Goal: Transaction & Acquisition: Purchase product/service

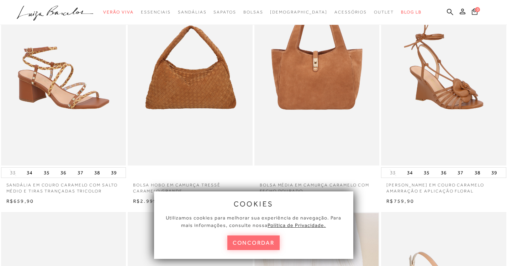
click at [251, 244] on button "concordar" at bounding box center [253, 243] width 53 height 15
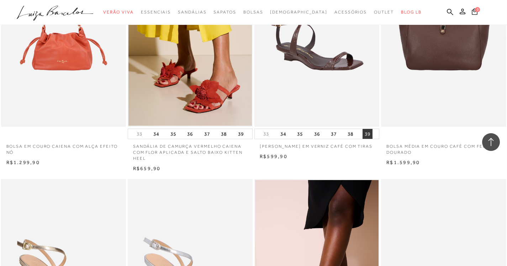
scroll to position [818, 0]
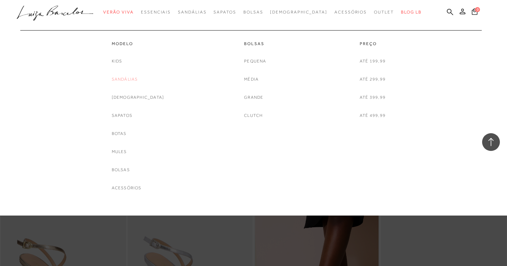
click at [133, 79] on link "Sandálias" at bounding box center [125, 79] width 26 height 7
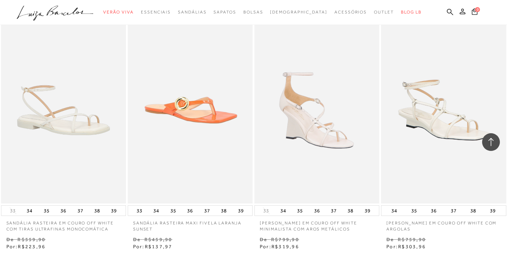
scroll to position [1386, 0]
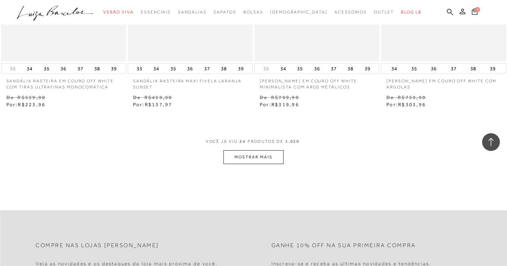
click at [252, 157] on button "MOSTRAR MAIS" at bounding box center [253, 157] width 60 height 14
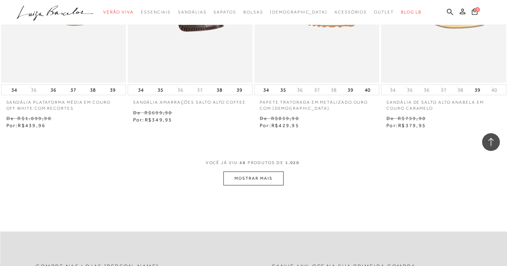
scroll to position [2808, 0]
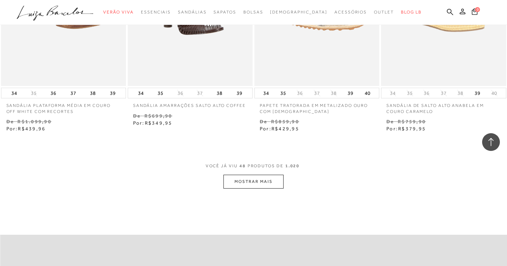
click at [258, 183] on button "MOSTRAR MAIS" at bounding box center [253, 182] width 60 height 14
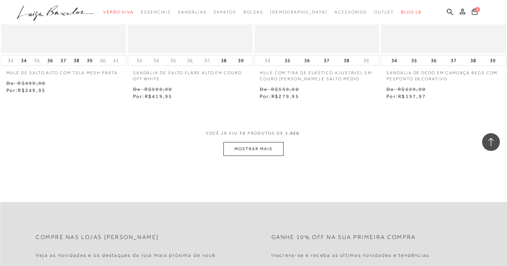
scroll to position [4372, 0]
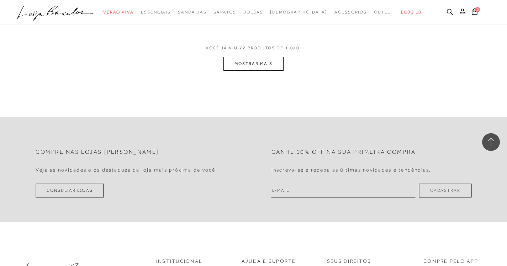
click at [253, 71] on button "MOSTRAR MAIS" at bounding box center [253, 64] width 60 height 14
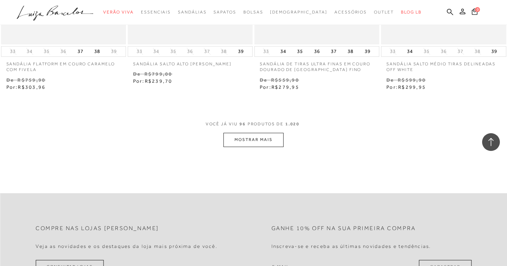
scroll to position [5759, 0]
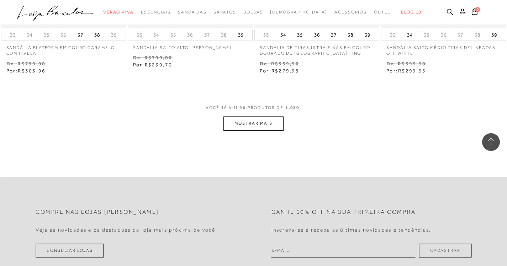
click at [241, 130] on button "MOSTRAR MAIS" at bounding box center [253, 124] width 60 height 14
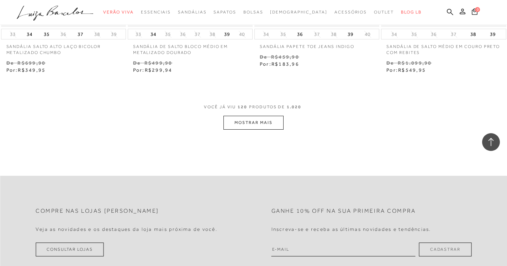
scroll to position [7287, 0]
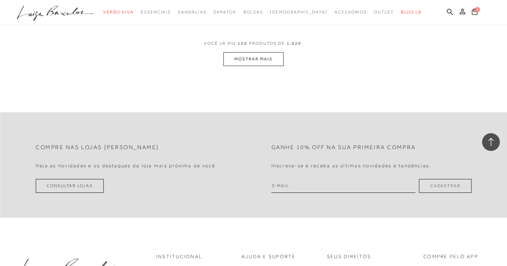
click at [259, 66] on button "MOSTRAR MAIS" at bounding box center [253, 59] width 60 height 14
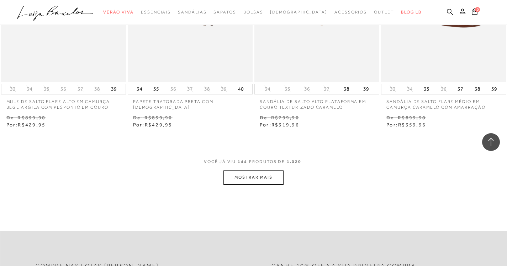
scroll to position [8709, 0]
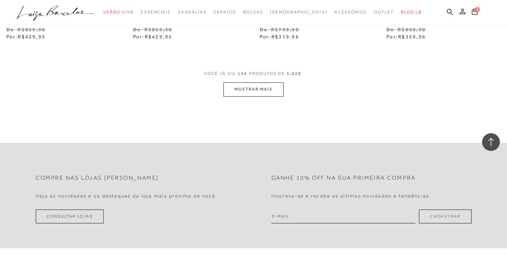
click at [258, 96] on button "MOSTRAR MAIS" at bounding box center [253, 89] width 60 height 14
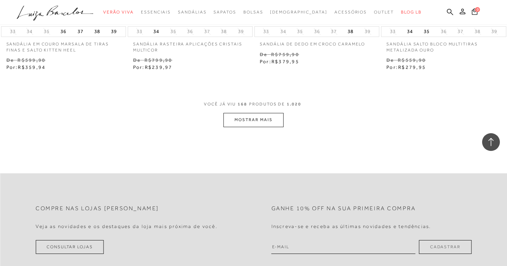
scroll to position [10131, 0]
click at [277, 124] on button "MOSTRAR MAIS" at bounding box center [253, 120] width 60 height 14
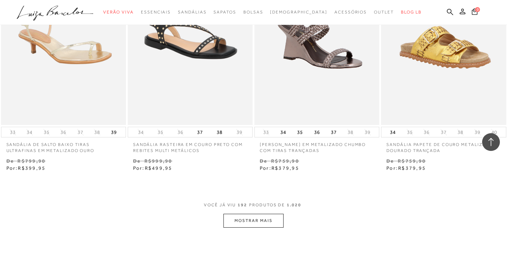
scroll to position [11518, 0]
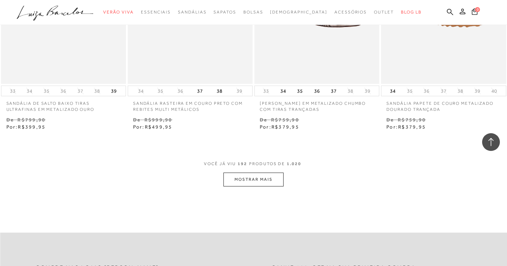
click at [261, 186] on button "MOSTRAR MAIS" at bounding box center [253, 180] width 60 height 14
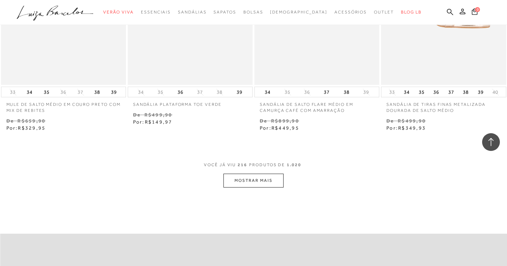
scroll to position [13011, 0]
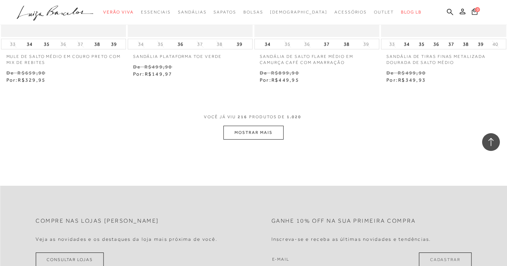
click at [254, 140] on button "MOSTRAR MAIS" at bounding box center [253, 133] width 60 height 14
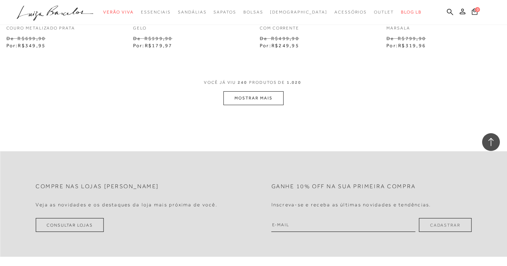
scroll to position [14504, 0]
click at [251, 104] on button "MOSTRAR MAIS" at bounding box center [253, 98] width 60 height 14
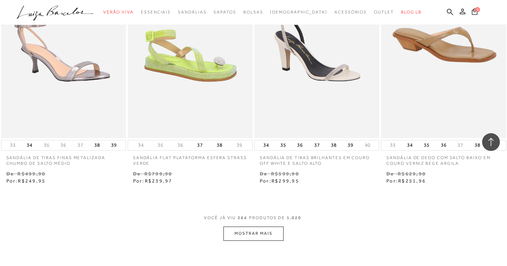
scroll to position [15890, 0]
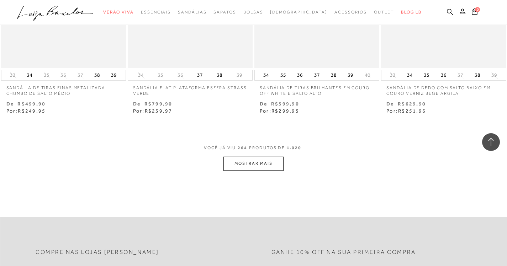
click at [252, 171] on button "MOSTRAR MAIS" at bounding box center [253, 164] width 60 height 14
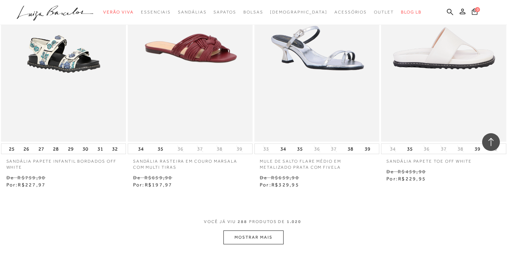
scroll to position [17276, 0]
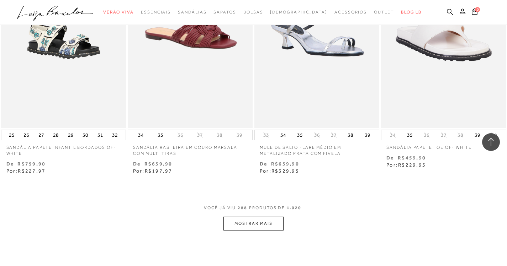
click at [256, 231] on button "MOSTRAR MAIS" at bounding box center [253, 224] width 60 height 14
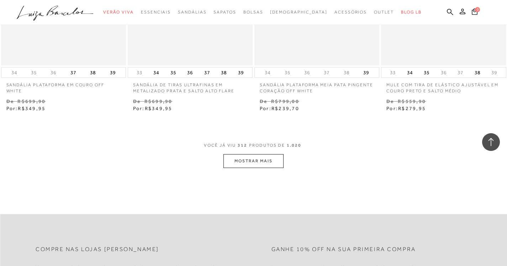
scroll to position [18840, 0]
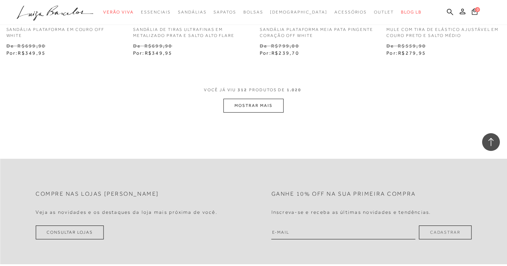
click at [253, 113] on button "MOSTRAR MAIS" at bounding box center [253, 106] width 60 height 14
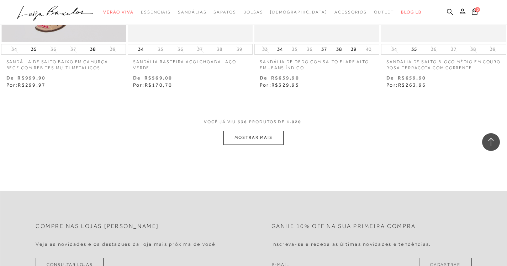
scroll to position [20262, 0]
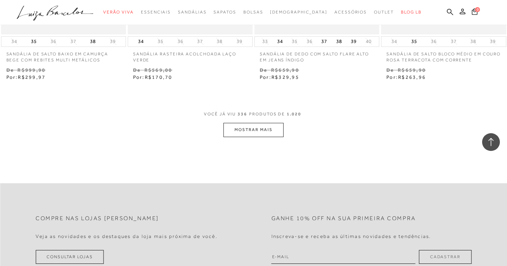
click at [241, 137] on button "MOSTRAR MAIS" at bounding box center [253, 130] width 60 height 14
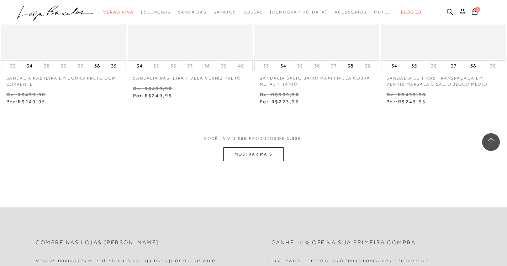
scroll to position [21613, 0]
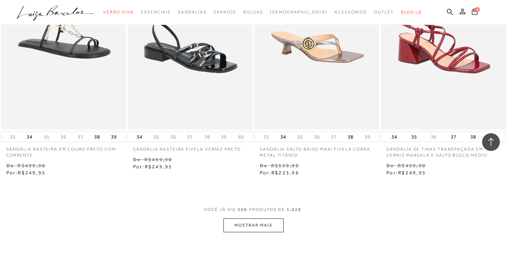
click at [256, 232] on button "MOSTRAR MAIS" at bounding box center [253, 226] width 60 height 14
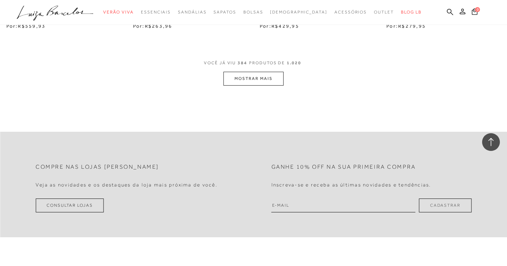
scroll to position [23213, 0]
click at [258, 79] on button "MOSTRAR MAIS" at bounding box center [253, 78] width 60 height 14
